Goal: Obtain resource: Obtain resource

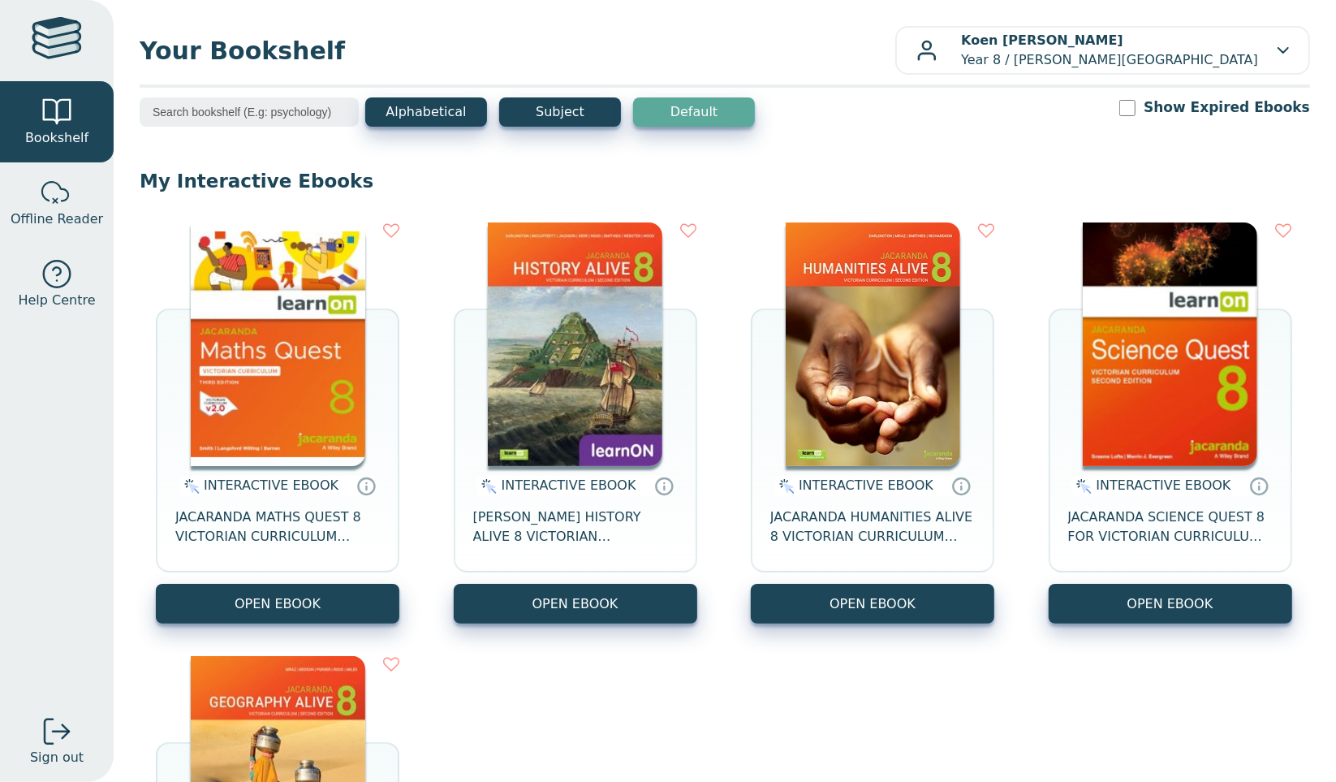
click at [536, 533] on span "[PERSON_NAME] HISTORY ALIVE 8 VICTORIAN CURRICULUM LEARNON EBOOK 2E" at bounding box center [575, 526] width 205 height 39
click at [1136, 106] on input "Show Expired Ebooks" at bounding box center [1127, 108] width 16 height 16
checkbox input "true"
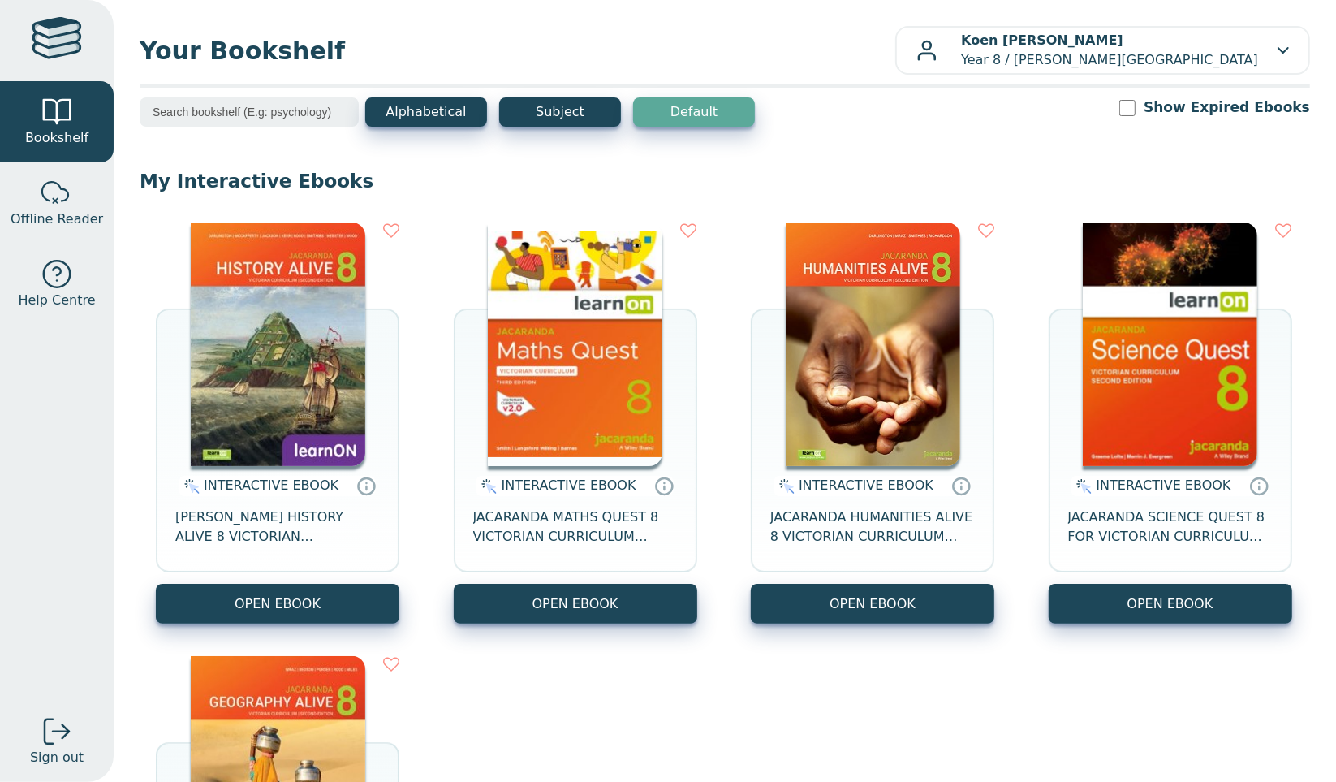
click at [1136, 105] on input "Show Expired Ebooks" at bounding box center [1127, 108] width 16 height 16
checkbox input "true"
